Goal: Information Seeking & Learning: Compare options

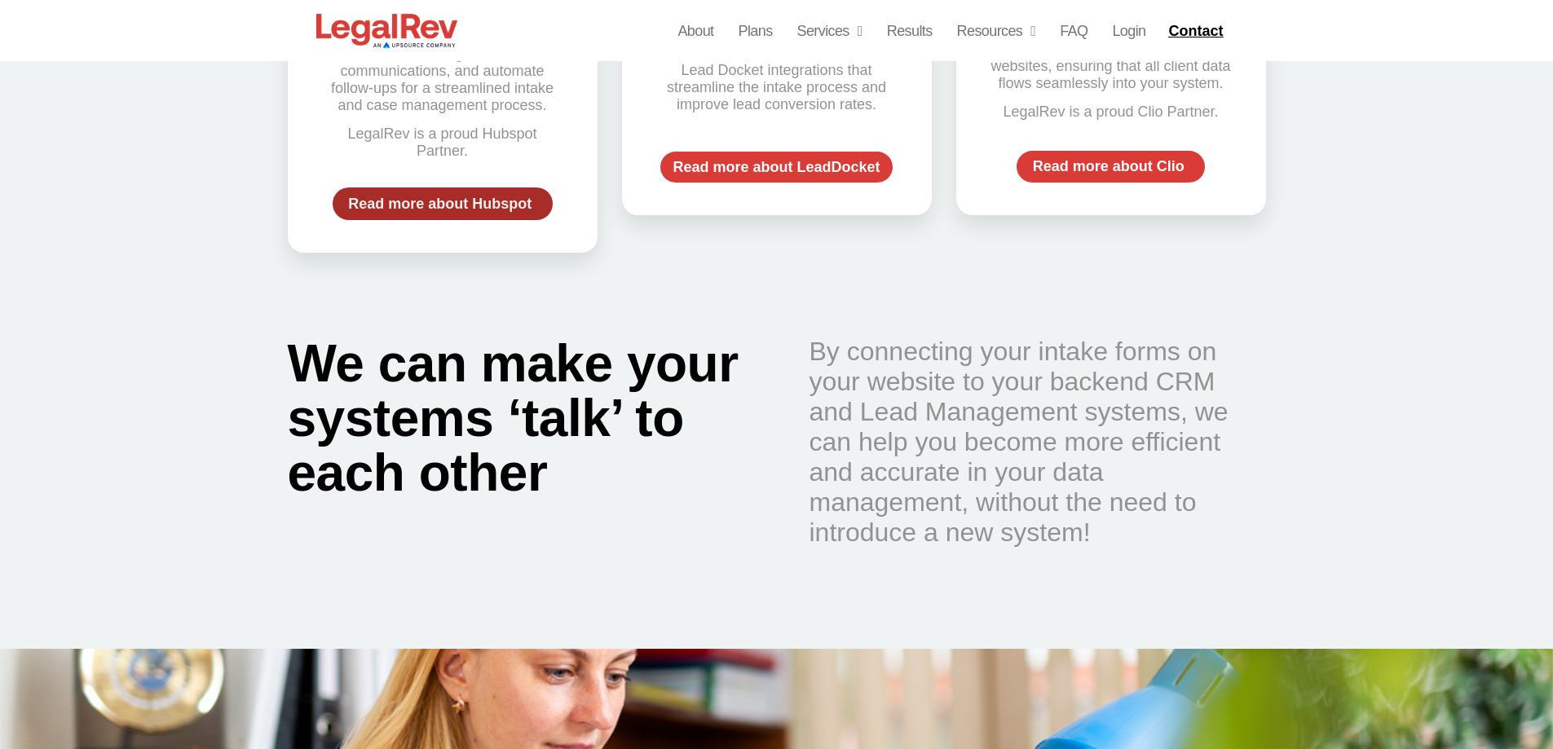
scroll to position [1142, 0]
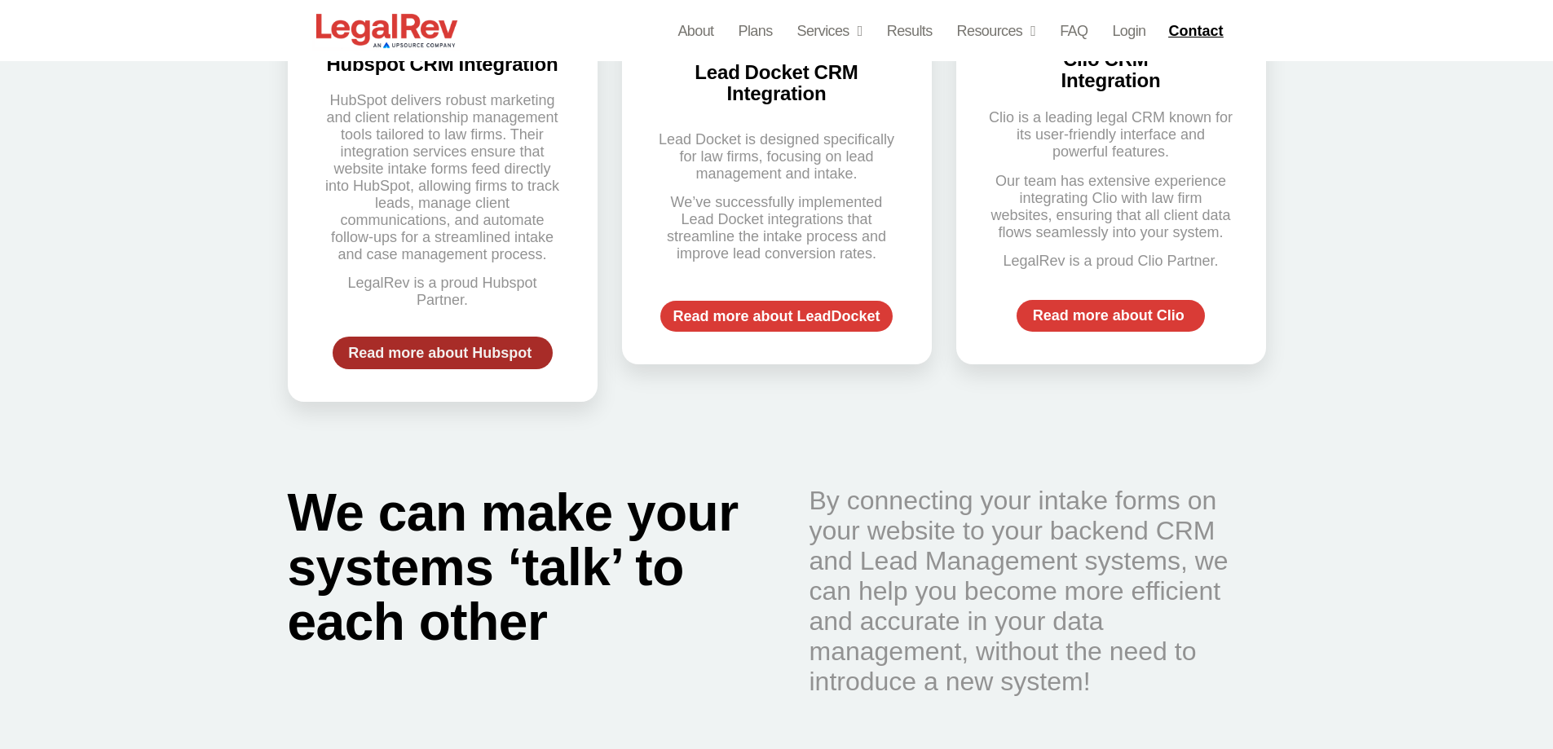
click at [475, 346] on span "Read more about Hubspot" at bounding box center [439, 353] width 183 height 15
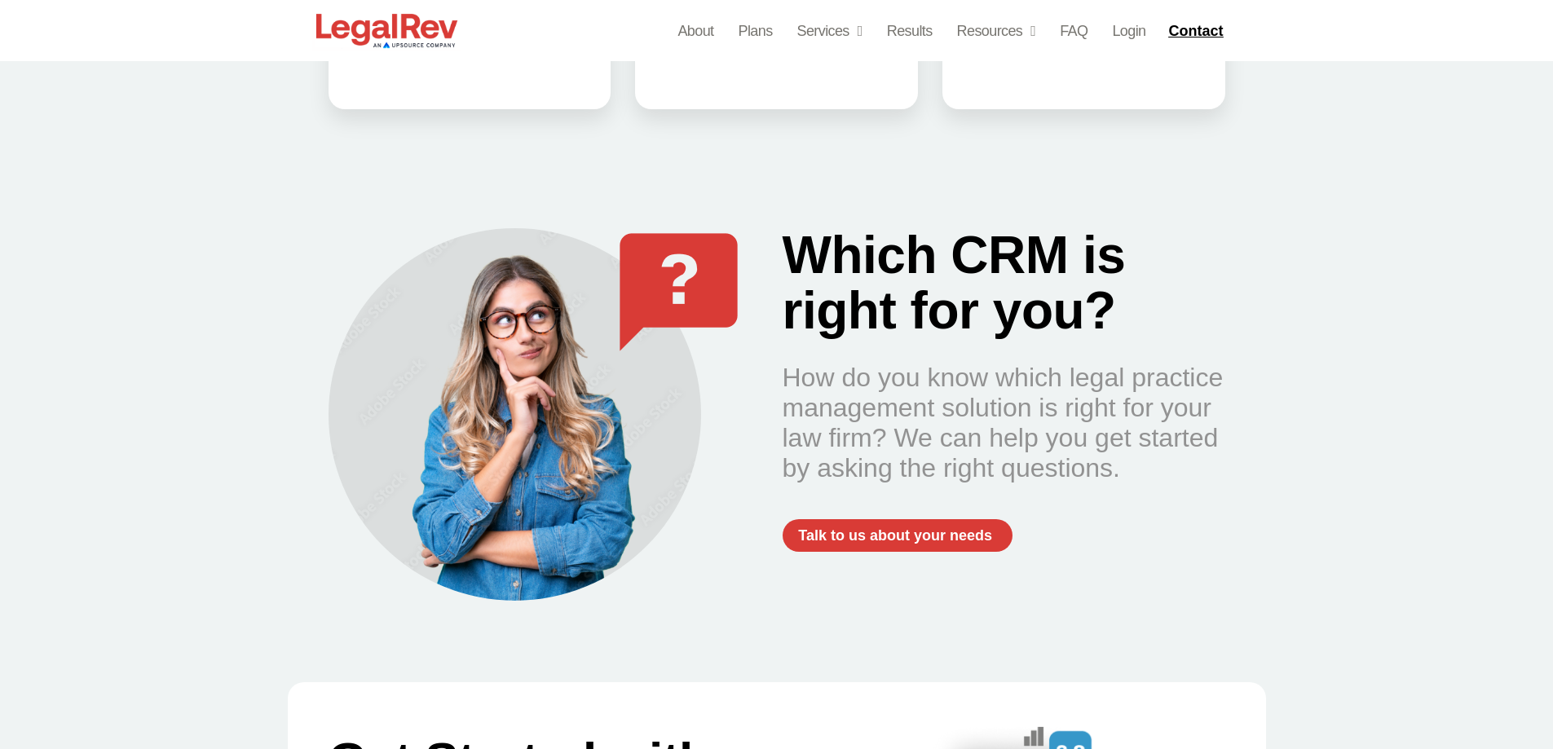
scroll to position [1712, 0]
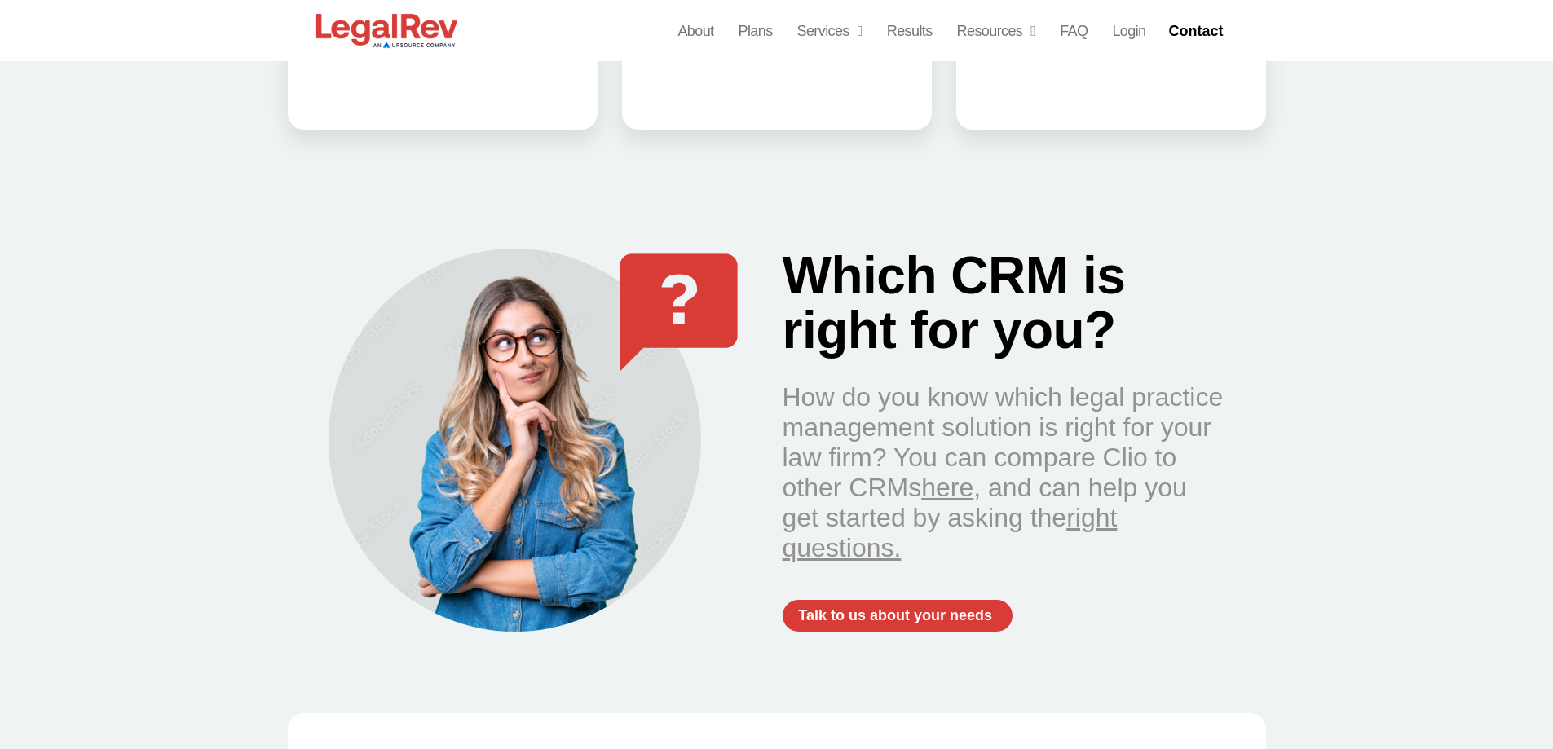
scroll to position [1386, 0]
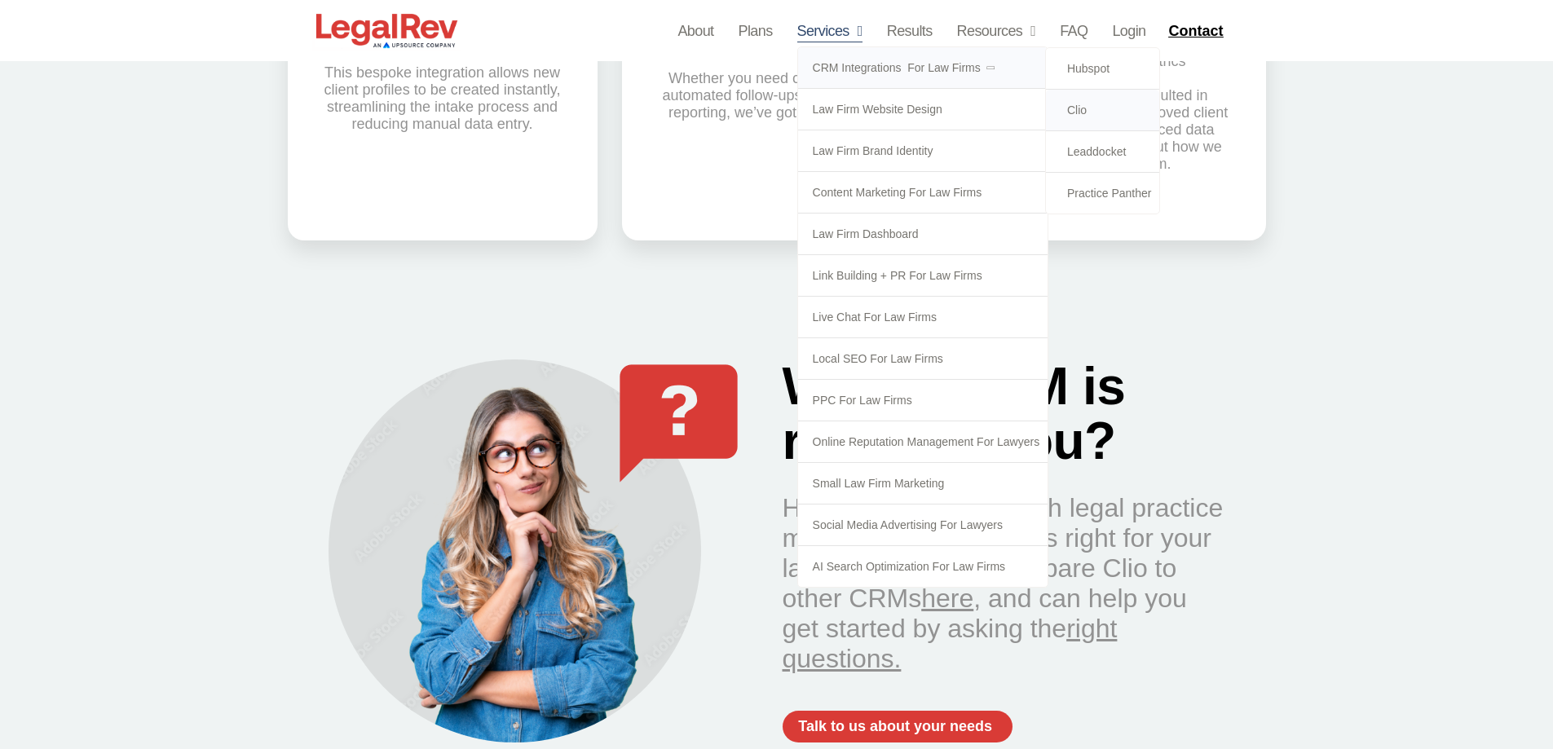
click at [869, 60] on link "CRM Integrations  for Law Firms" at bounding box center [923, 67] width 250 height 41
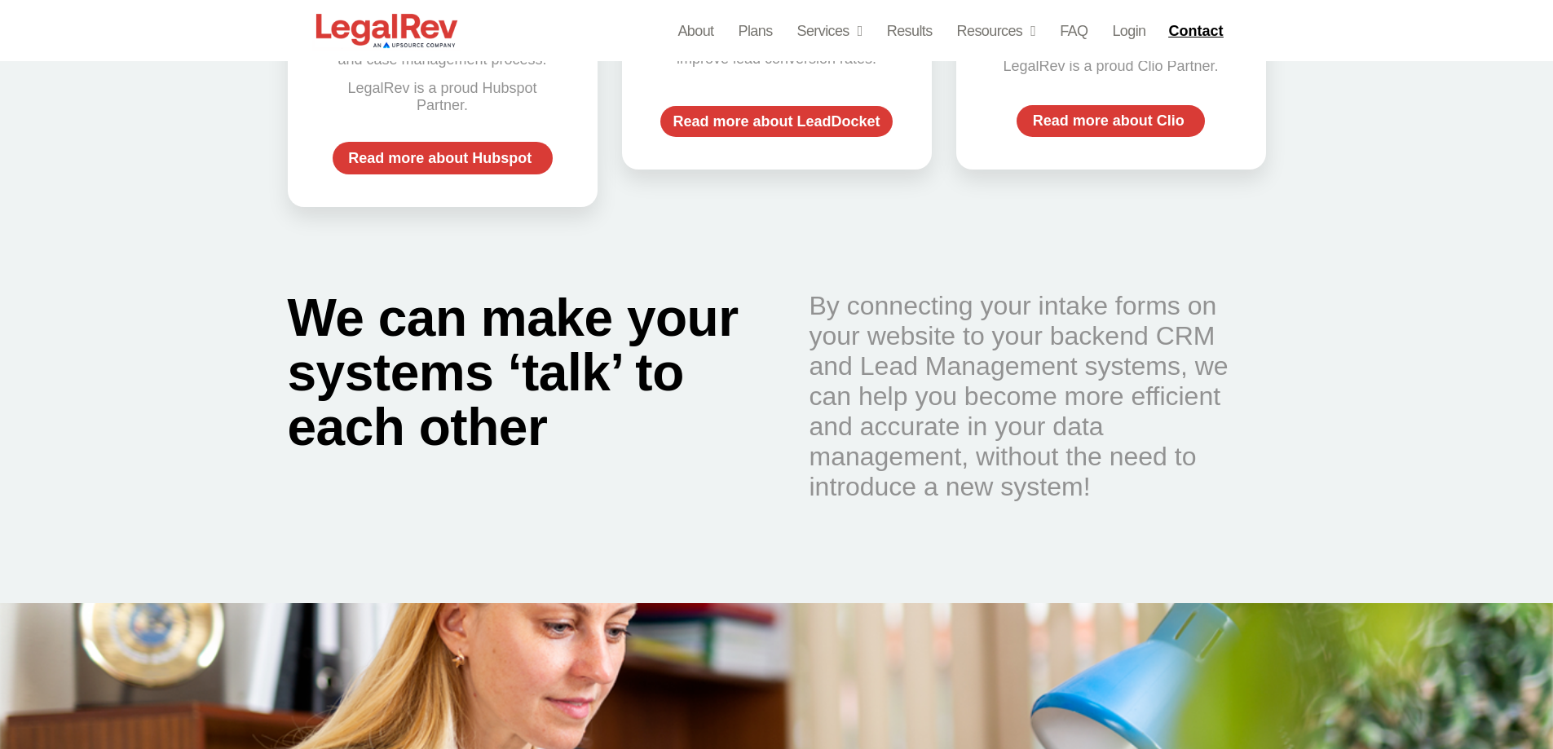
scroll to position [1141, 0]
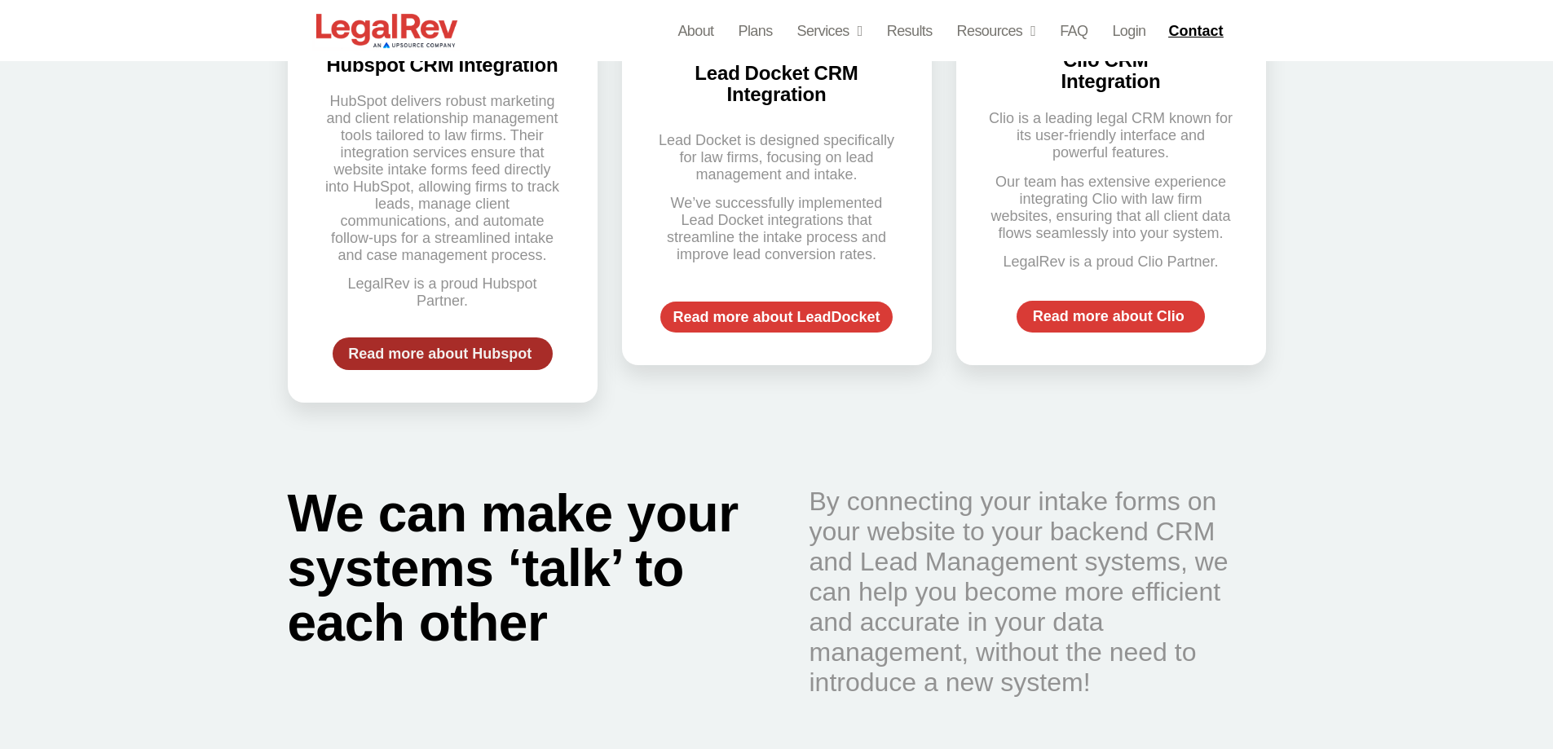
click at [491, 346] on span "Read more about Hubspot" at bounding box center [439, 353] width 183 height 15
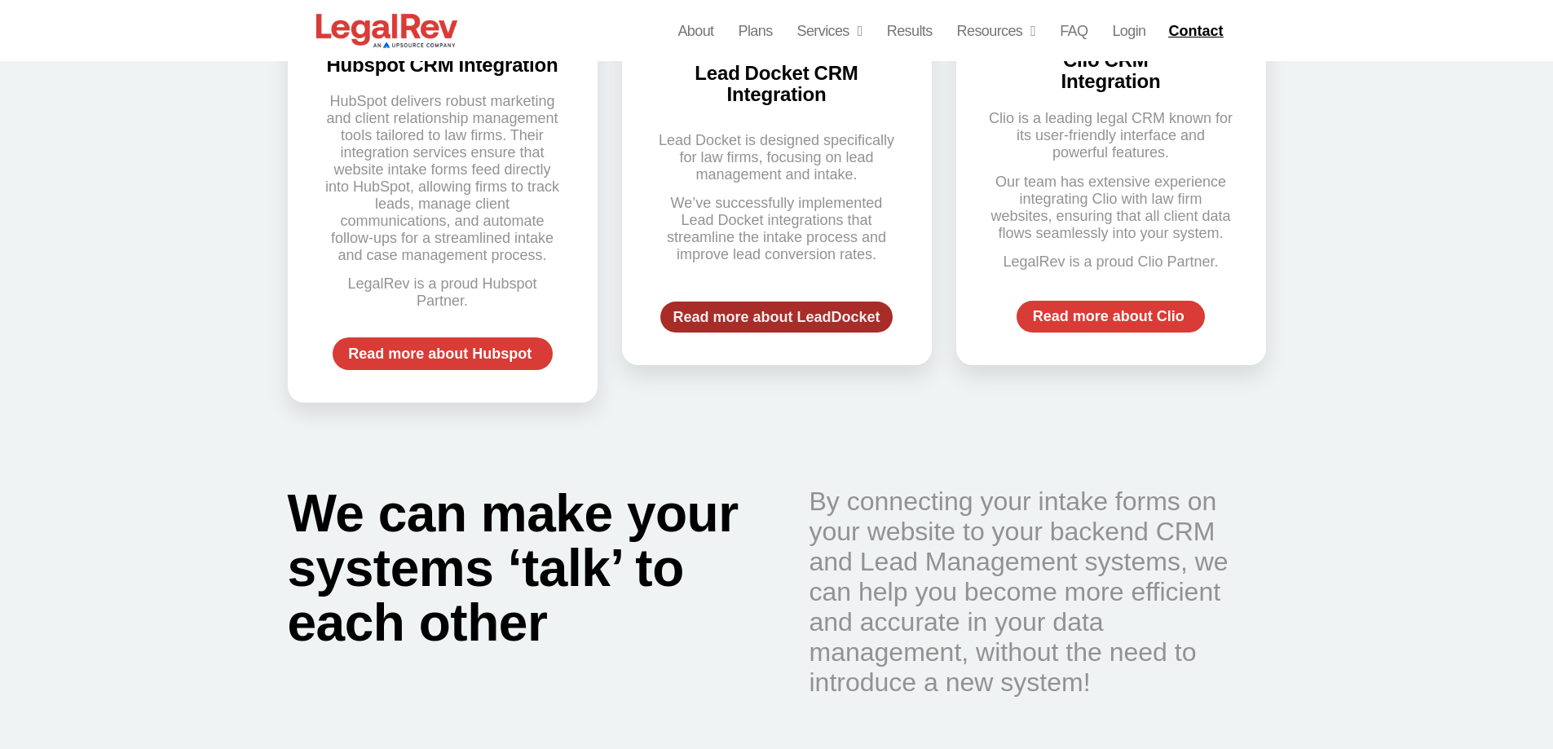
click at [756, 310] on span "Read more about LeadDocket" at bounding box center [776, 317] width 207 height 15
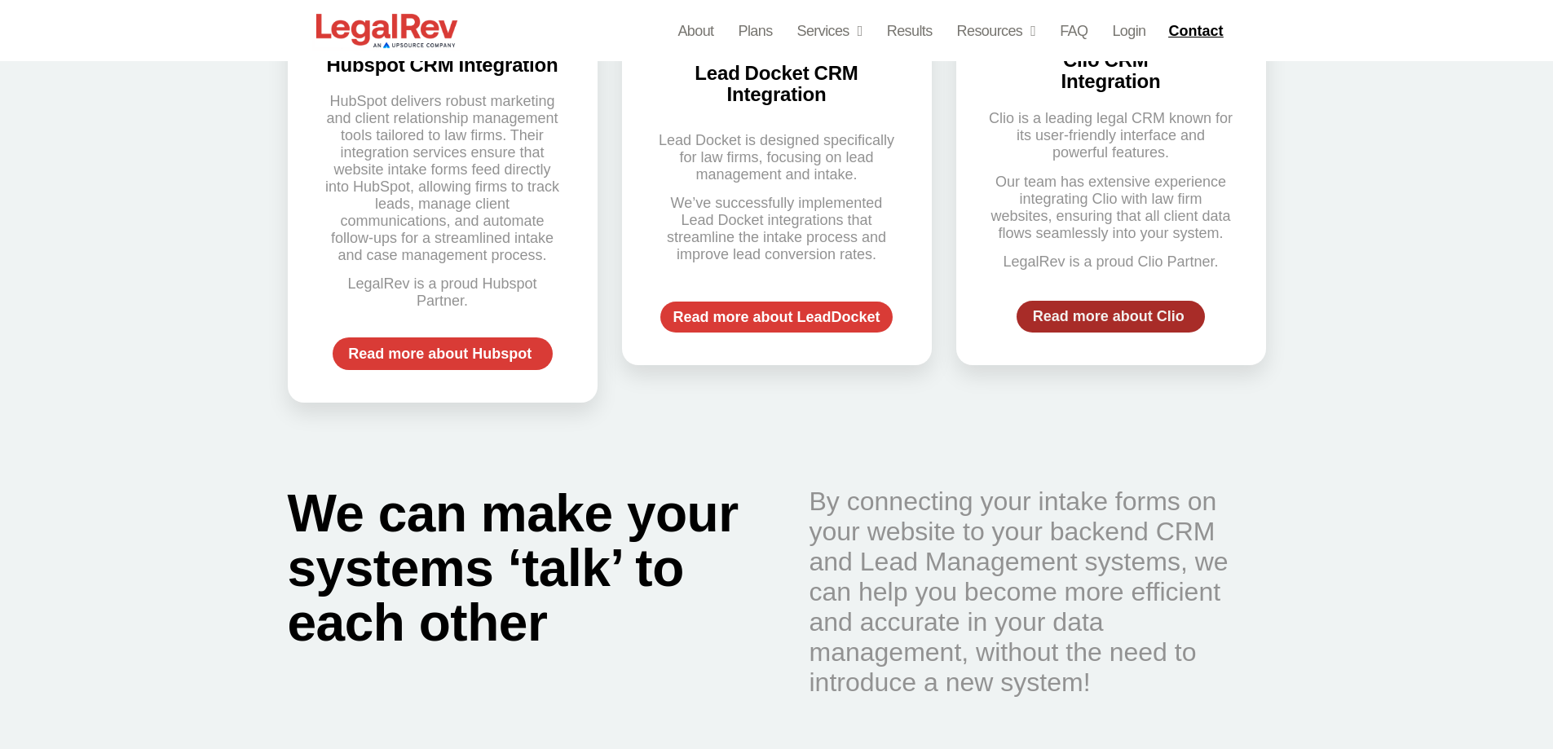
click at [1078, 319] on span "Read more about Clio" at bounding box center [1109, 316] width 152 height 15
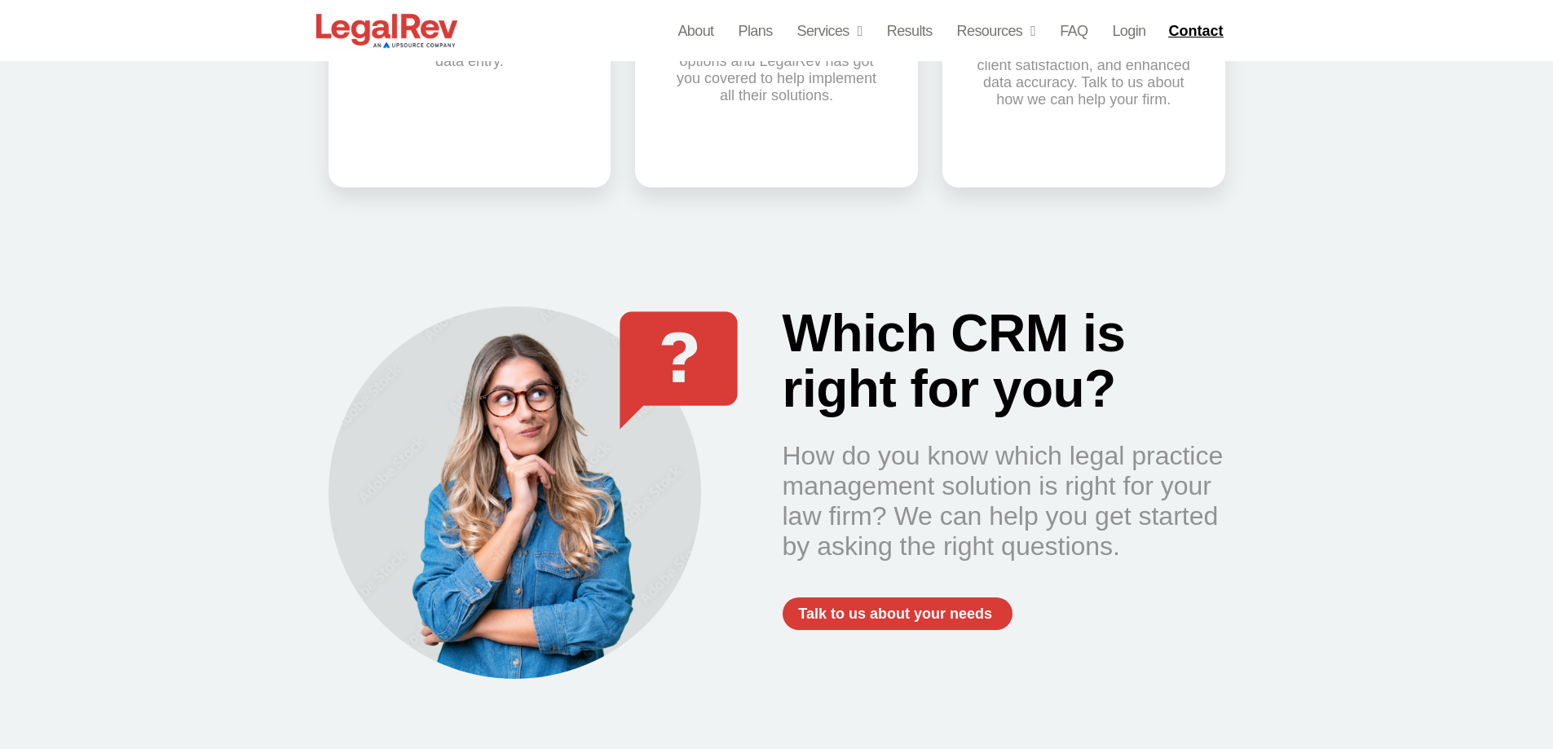
scroll to position [1630, 0]
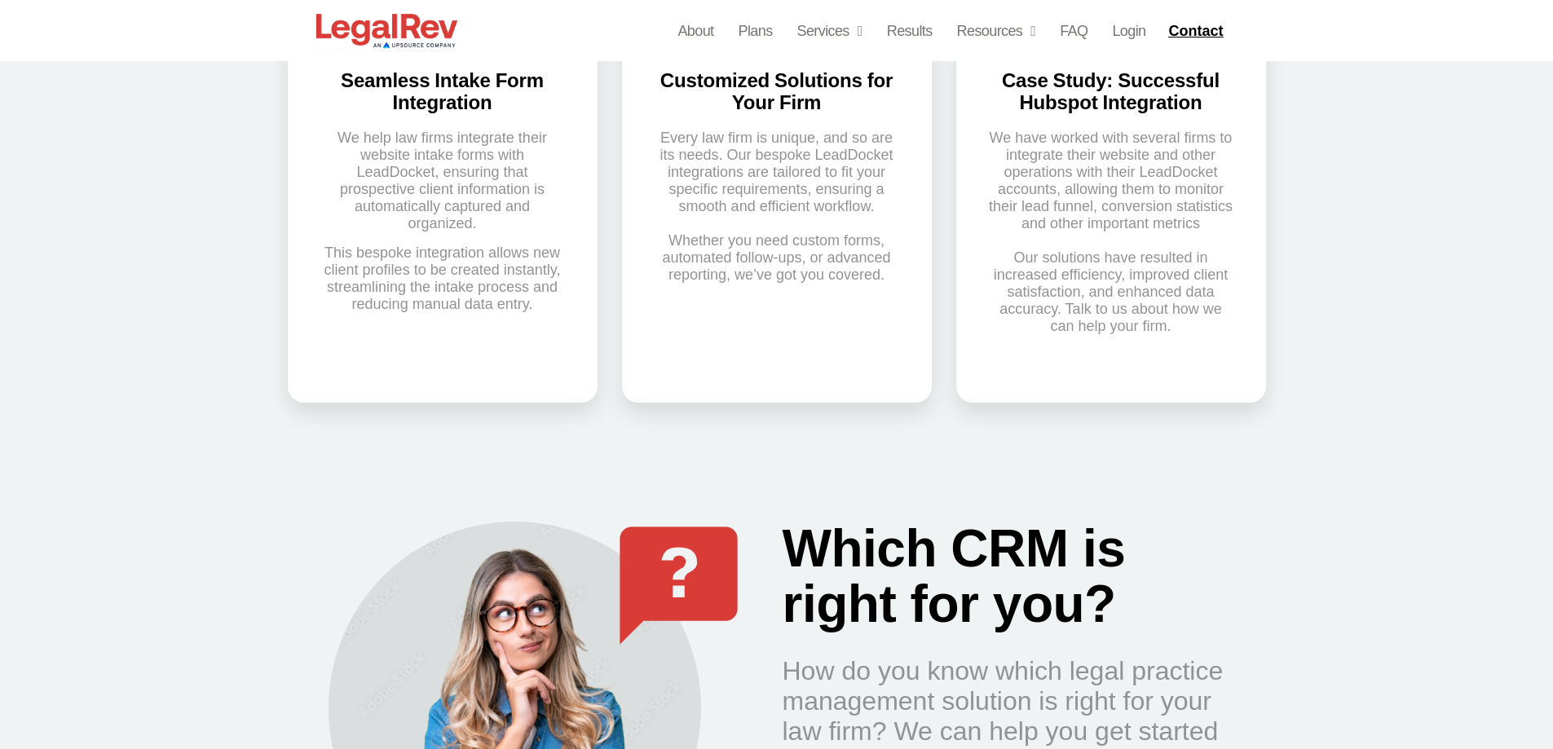
scroll to position [1223, 0]
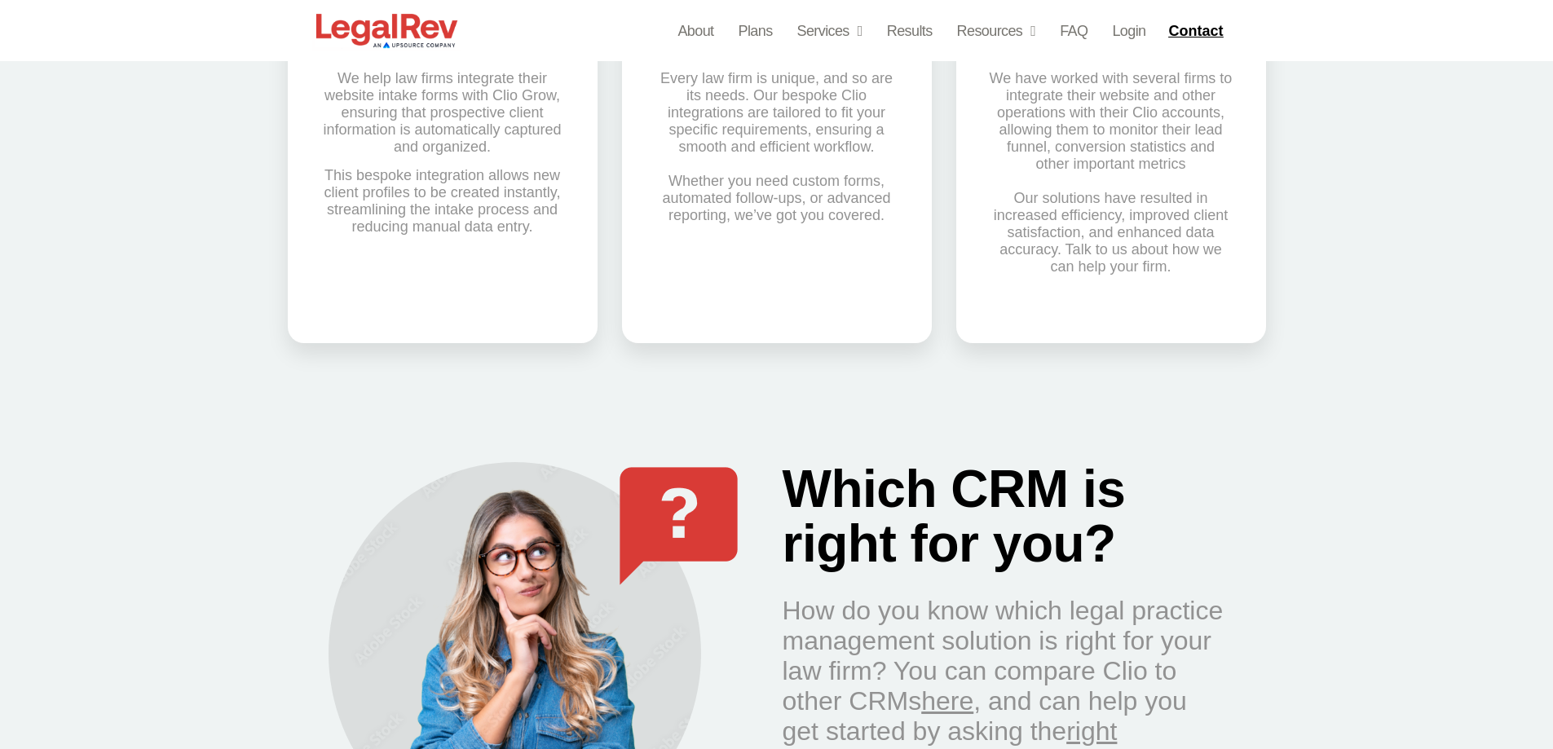
scroll to position [1386, 0]
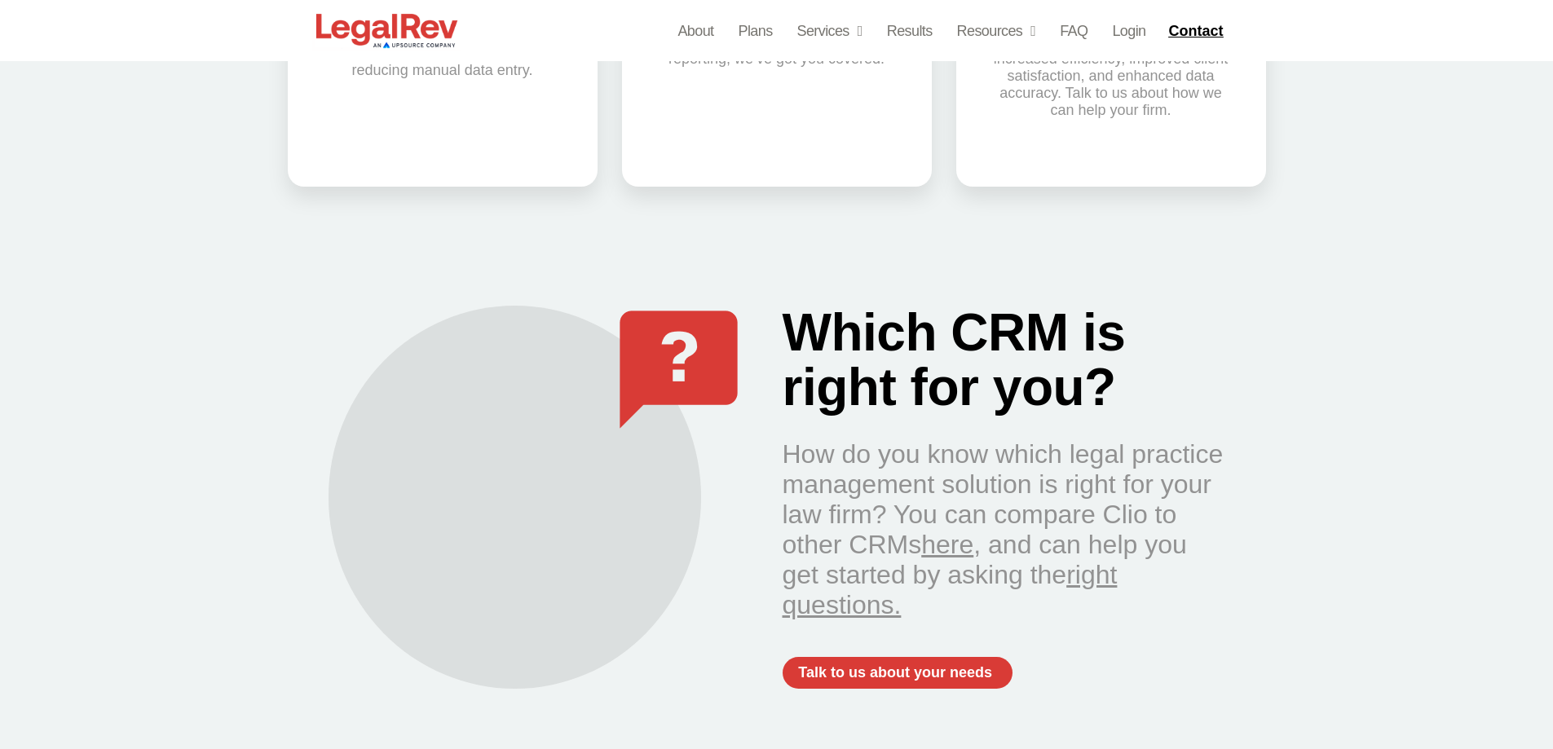
scroll to position [1549, 0]
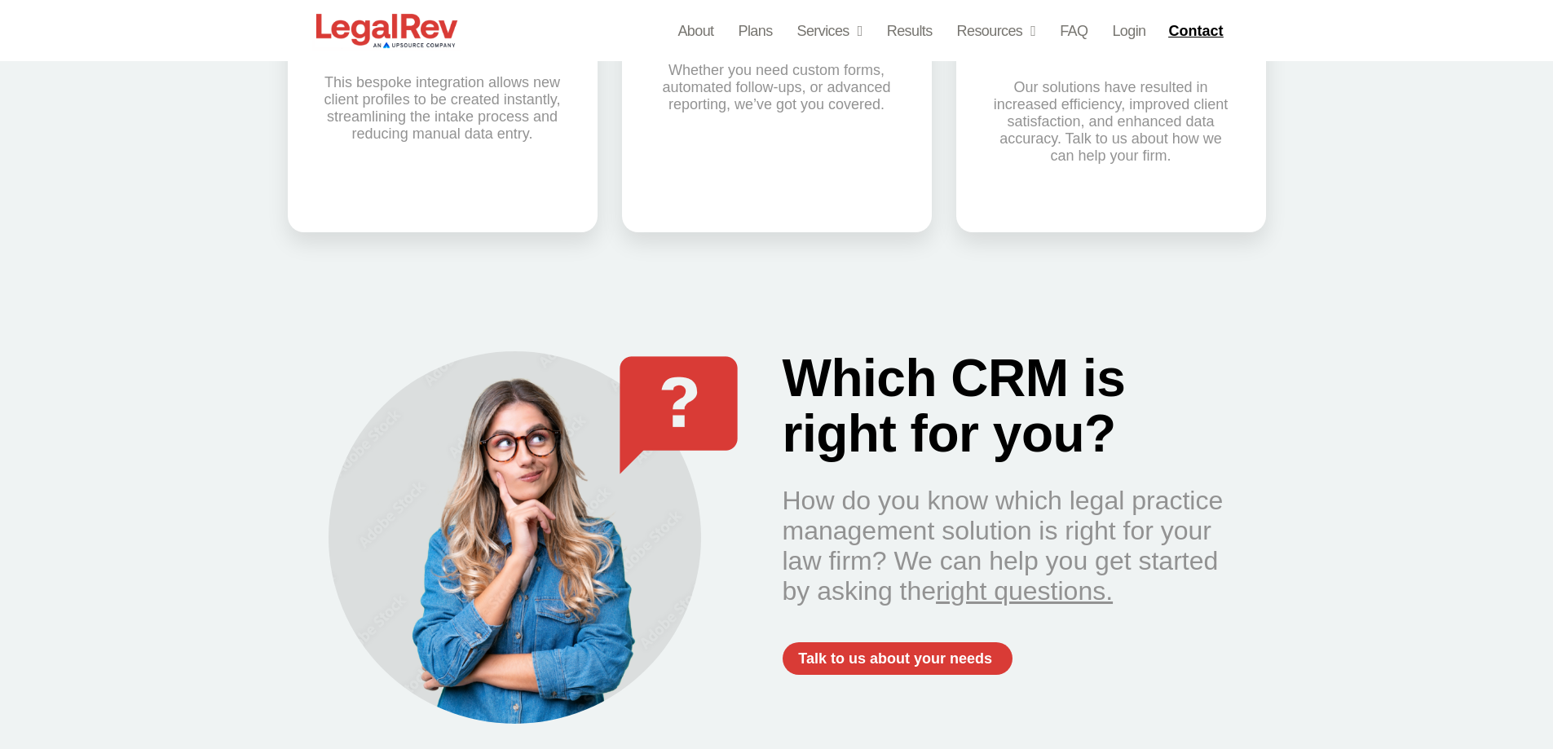
scroll to position [1304, 0]
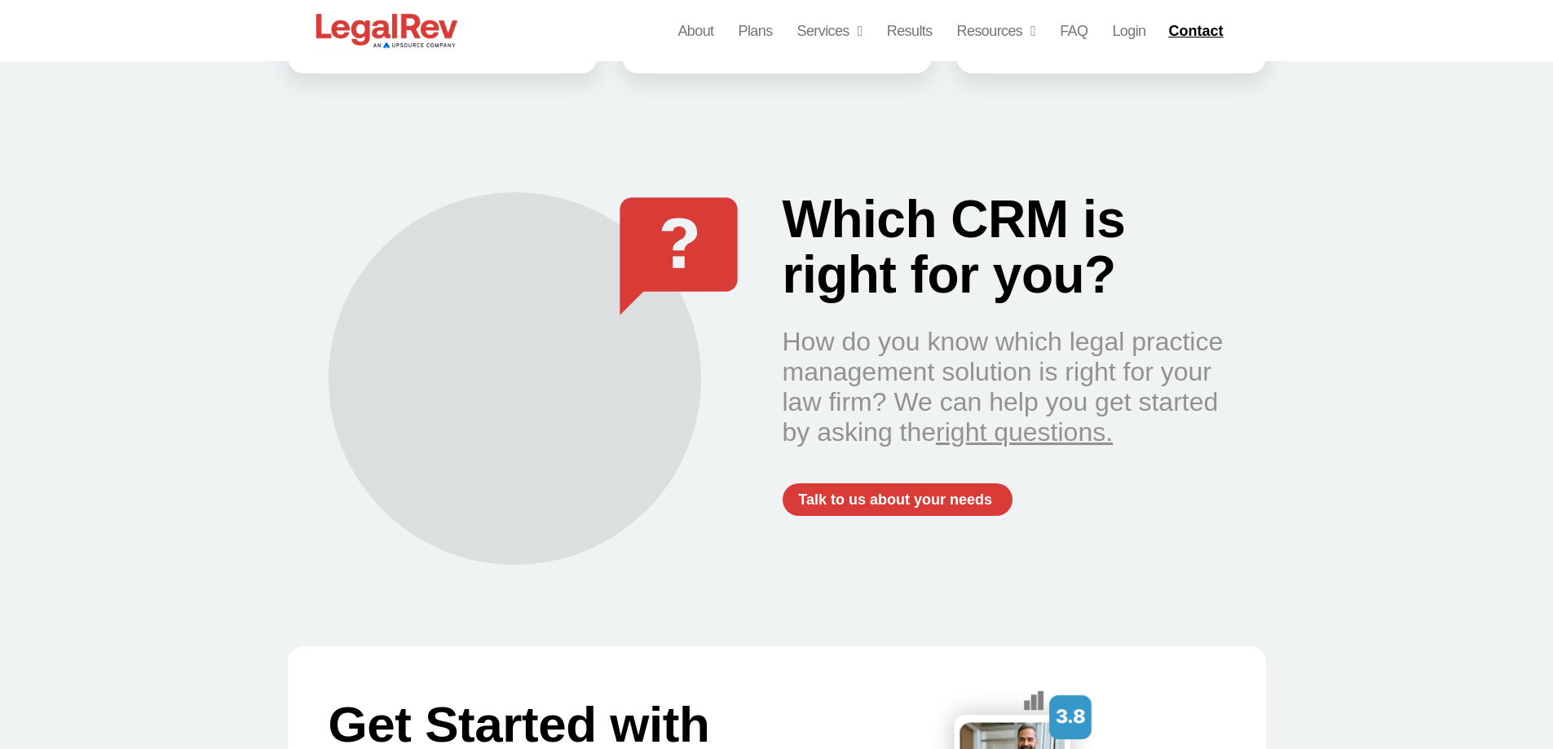
scroll to position [1467, 0]
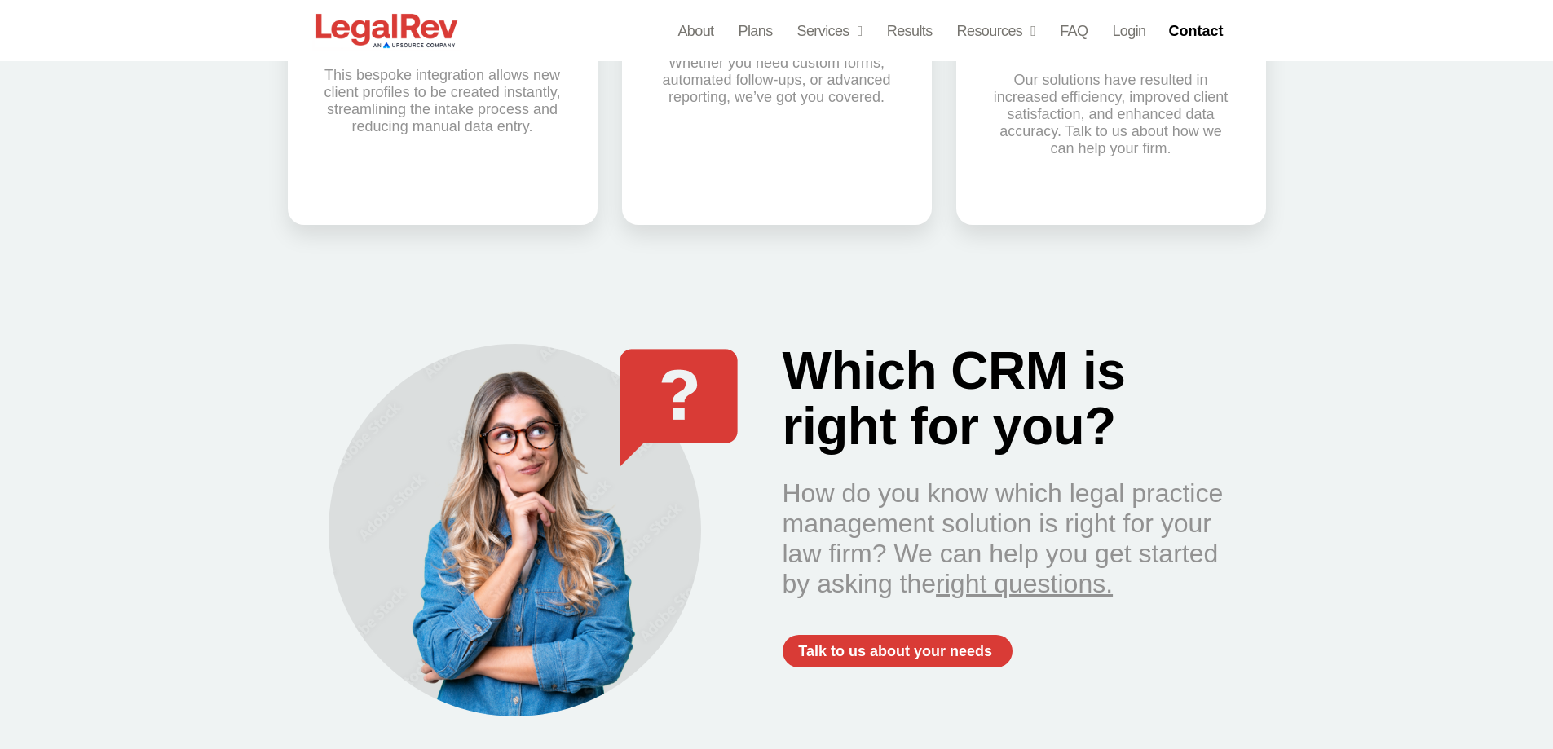
scroll to position [1386, 0]
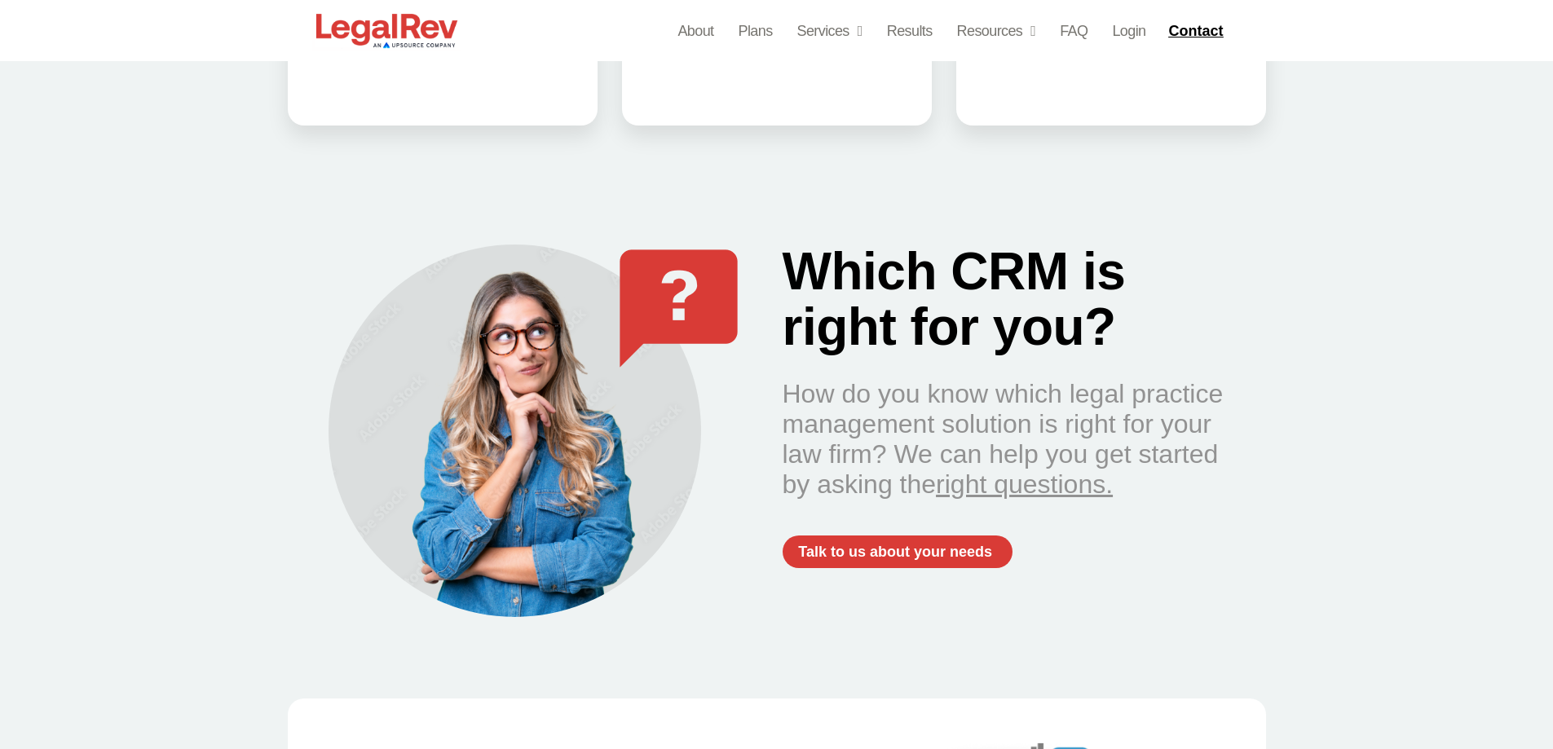
click at [1290, 393] on div "Which CRM is right for you? How do you know which legal practice management sol…" at bounding box center [776, 411] width 1553 height 493
click at [1151, 457] on p "How do you know which legal practice management solution is right for your law …" at bounding box center [1004, 439] width 443 height 121
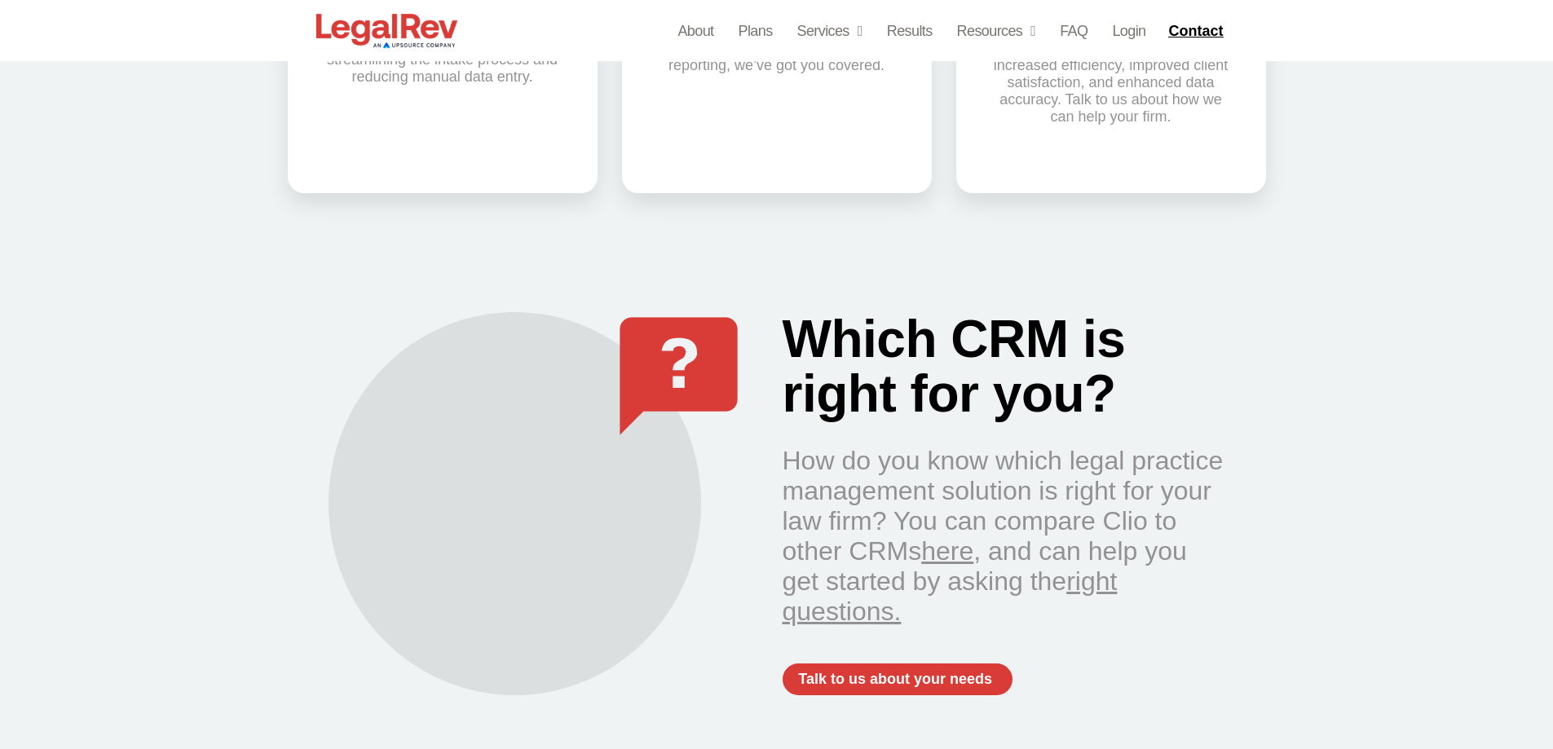
scroll to position [1549, 0]
